Goal: Task Accomplishment & Management: Manage account settings

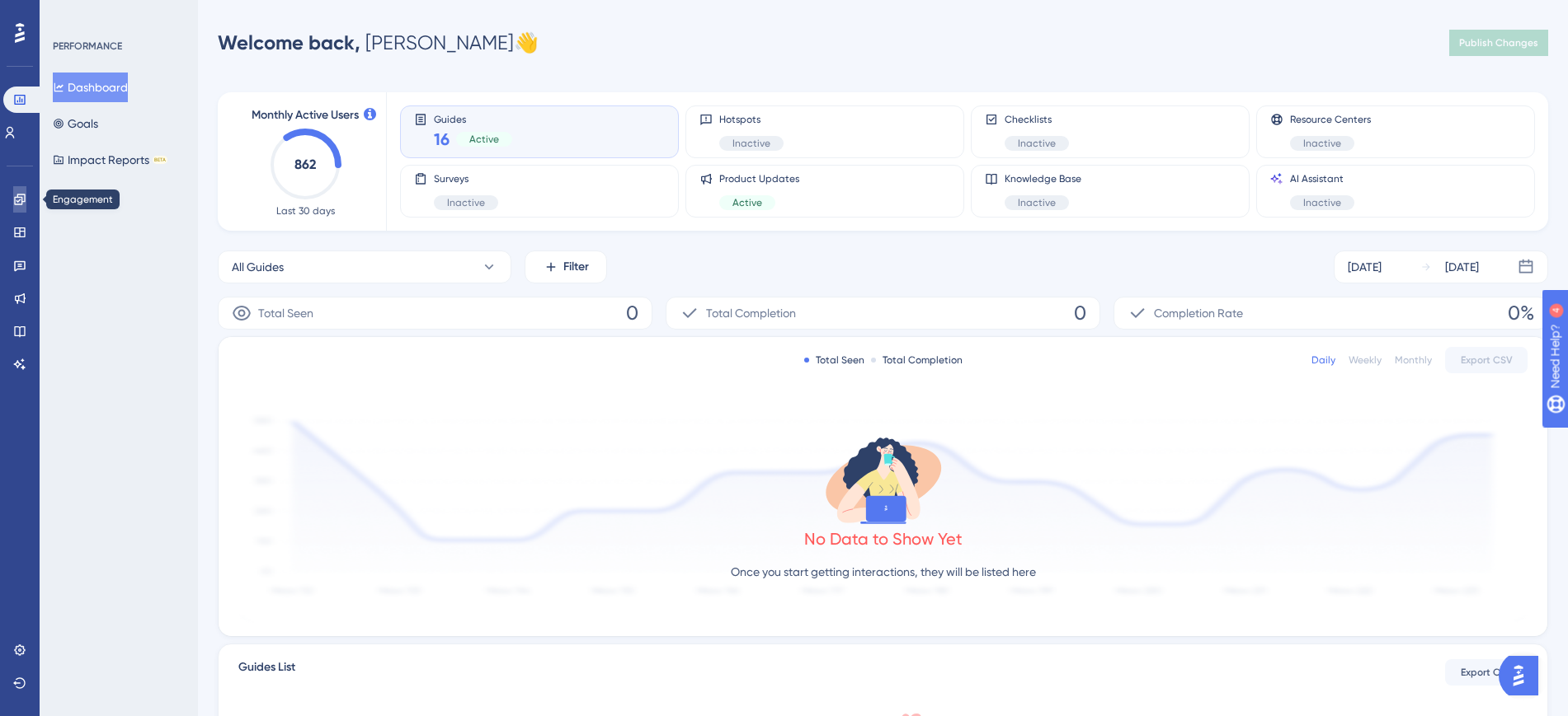
click at [18, 194] on icon at bounding box center [19, 199] width 10 height 10
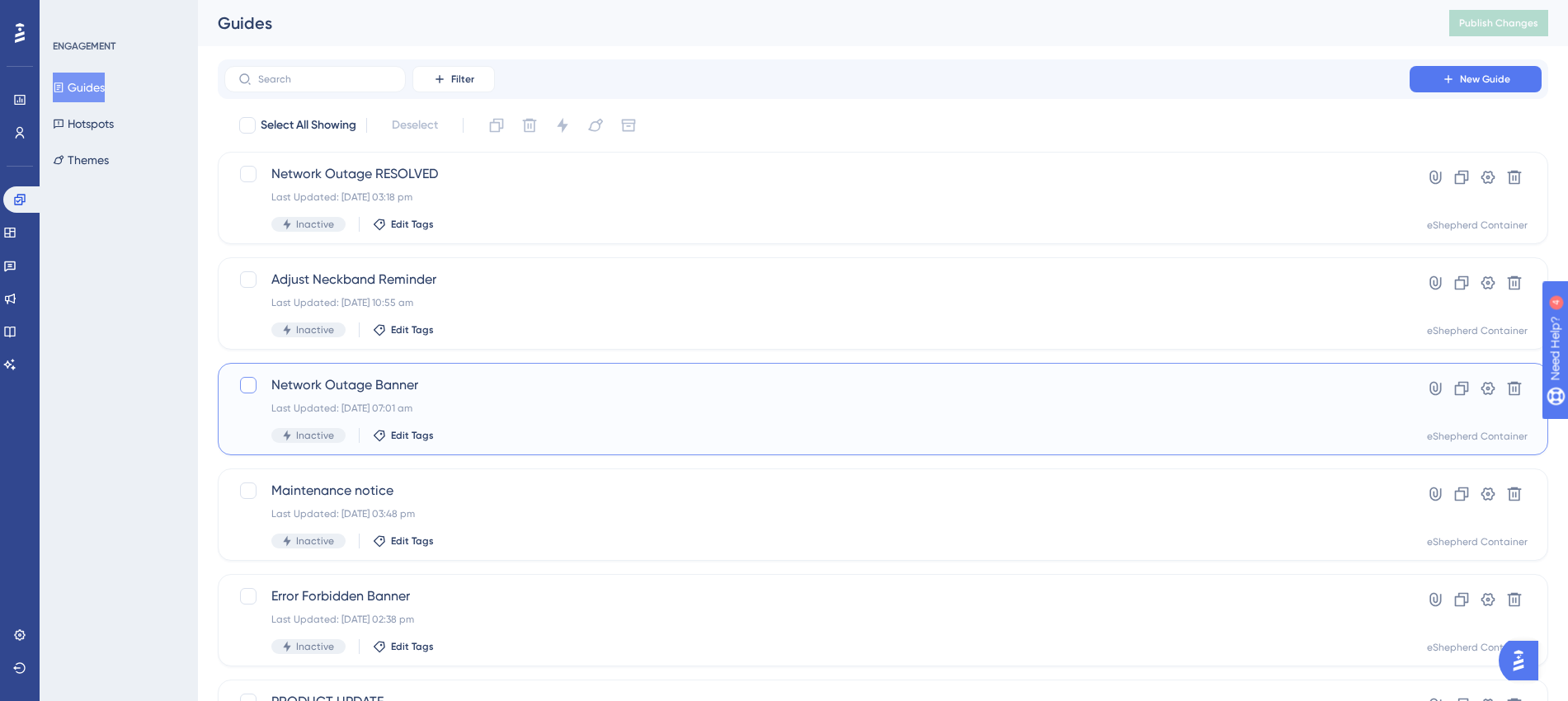
click at [246, 380] on div at bounding box center [248, 385] width 16 height 16
checkbox input "true"
click at [1485, 389] on icon at bounding box center [1487, 388] width 16 height 16
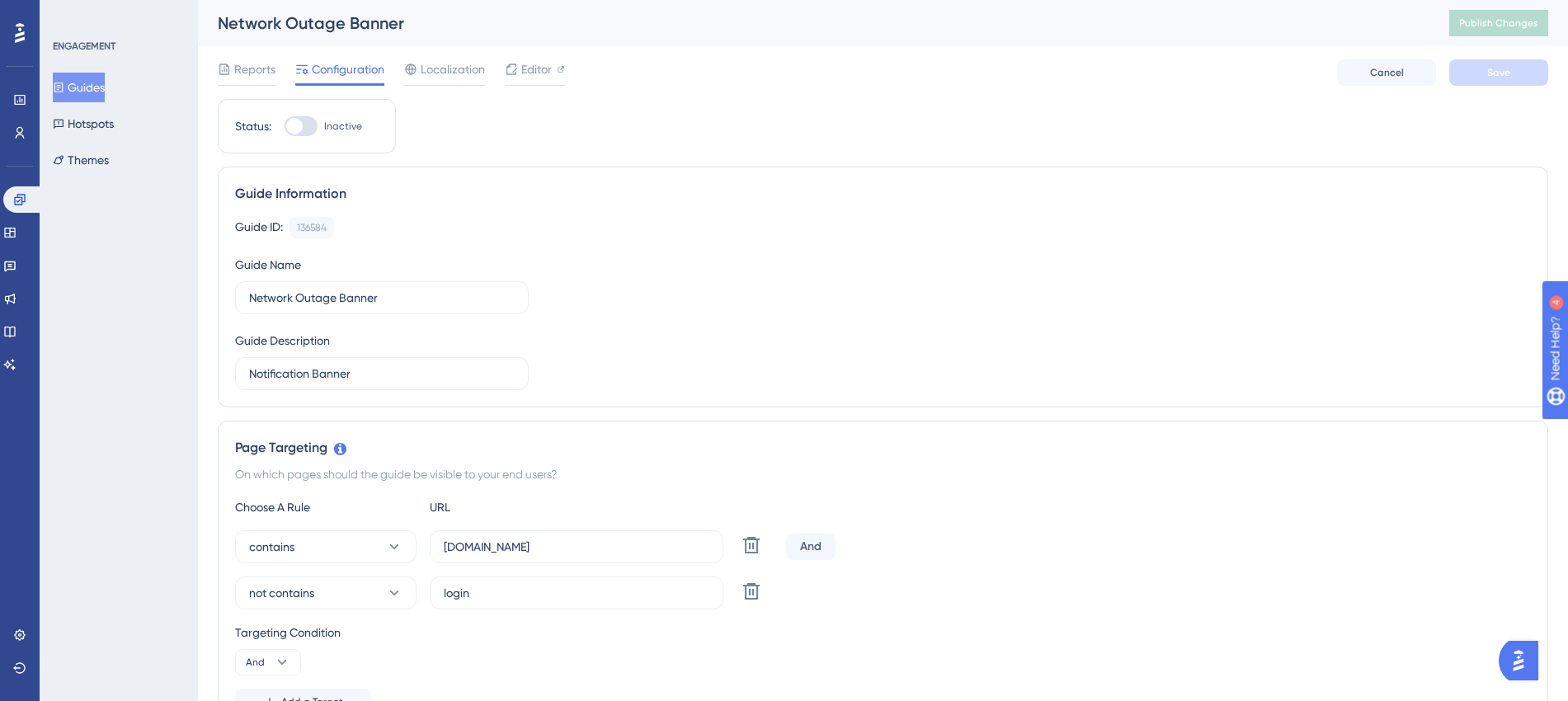
click at [290, 124] on div at bounding box center [294, 126] width 16 height 16
click at [284, 127] on input "Inactive" at bounding box center [284, 127] width 1 height 1
checkbox input "true"
click at [1499, 64] on button "Save" at bounding box center [1499, 73] width 99 height 26
click at [1500, 20] on span "Publish Changes" at bounding box center [1498, 23] width 79 height 13
